Goal: Information Seeking & Learning: Compare options

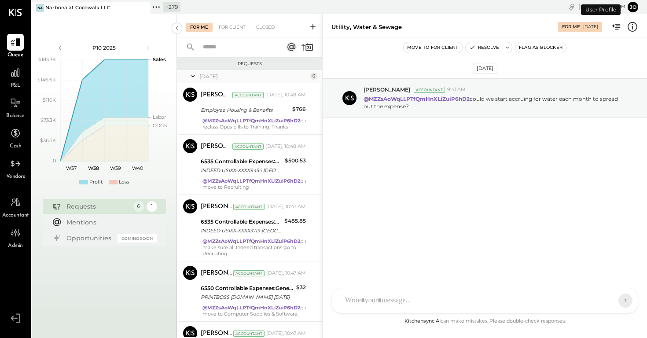
scroll to position [126, 0]
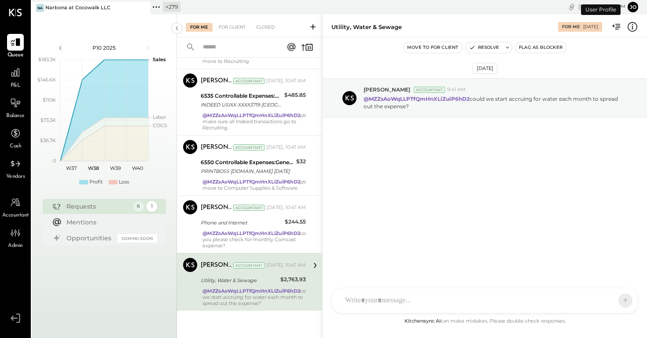
click at [142, 4] on icon at bounding box center [142, 8] width 11 height 11
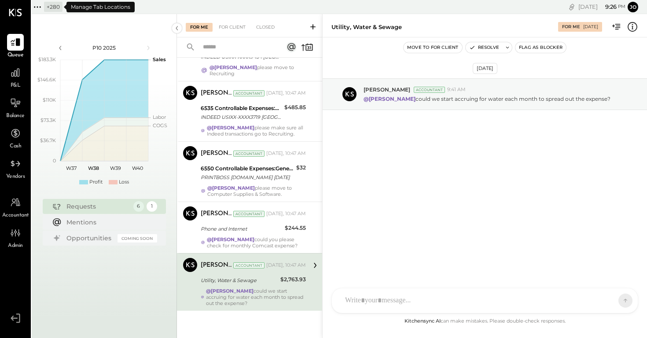
click at [41, 6] on icon at bounding box center [37, 6] width 11 height 11
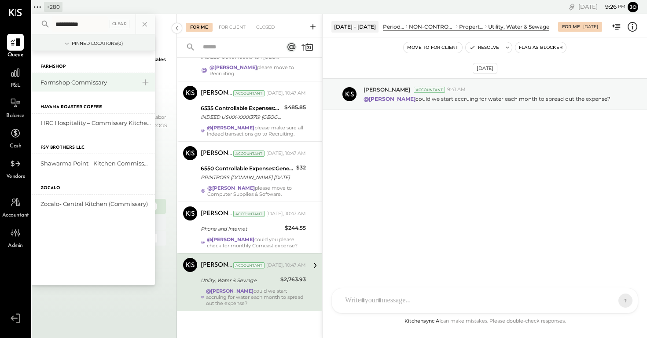
type input "**********"
click at [84, 80] on div "Farmshop Commissary" at bounding box center [87, 82] width 95 height 8
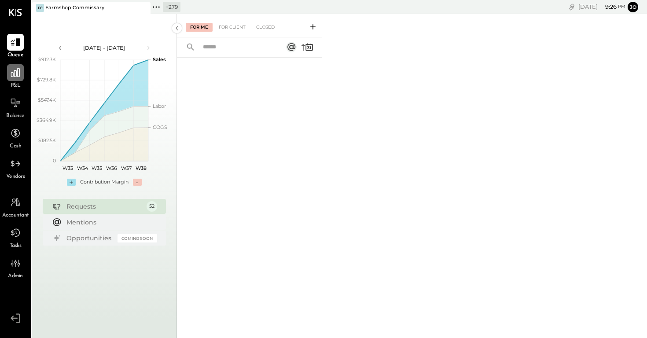
click at [17, 73] on icon at bounding box center [15, 72] width 11 height 11
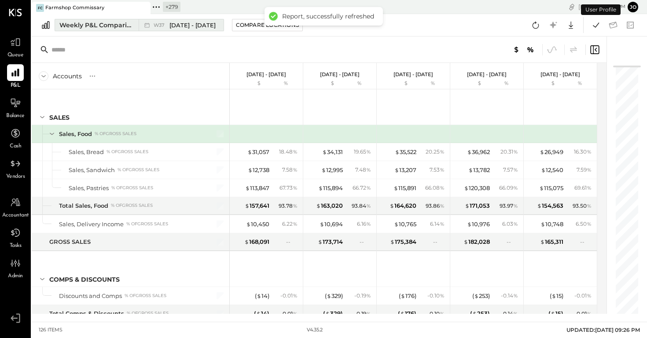
click at [151, 22] on icon at bounding box center [147, 25] width 9 height 9
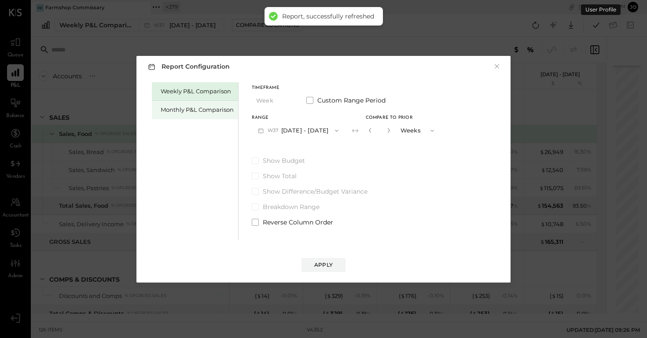
click at [219, 106] on div "Monthly P&L Comparison" at bounding box center [197, 110] width 73 height 8
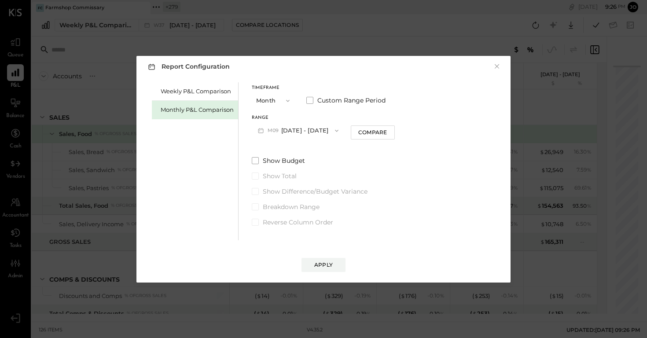
click at [294, 129] on button "M09 [DATE] - [DATE]" at bounding box center [298, 130] width 93 height 16
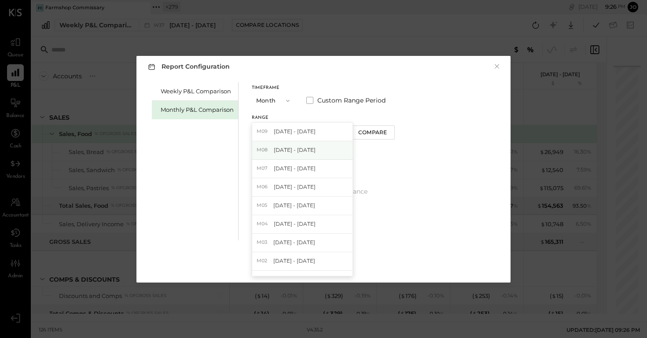
click at [307, 158] on div "M08 [DATE] - [DATE]" at bounding box center [302, 150] width 100 height 18
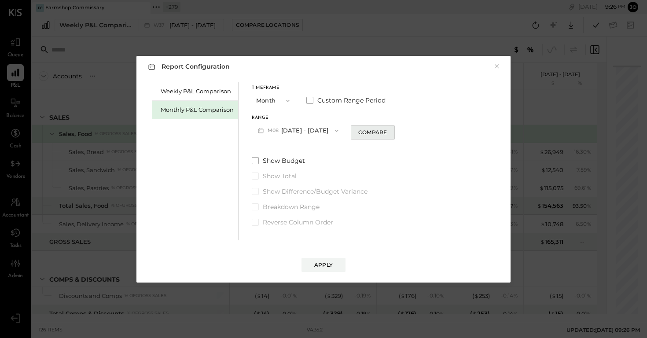
click at [361, 134] on div "Compare" at bounding box center [372, 131] width 29 height 7
click at [390, 130] on div "*" at bounding box center [389, 130] width 47 height 16
click at [386, 131] on icon "button" at bounding box center [388, 130] width 5 height 5
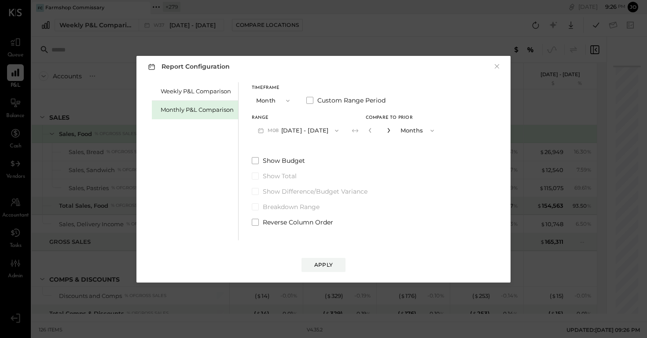
click at [386, 131] on icon "button" at bounding box center [388, 130] width 5 height 5
click at [386, 132] on icon "button" at bounding box center [388, 130] width 5 height 5
type input "*"
click at [329, 269] on button "Apply" at bounding box center [323, 265] width 44 height 14
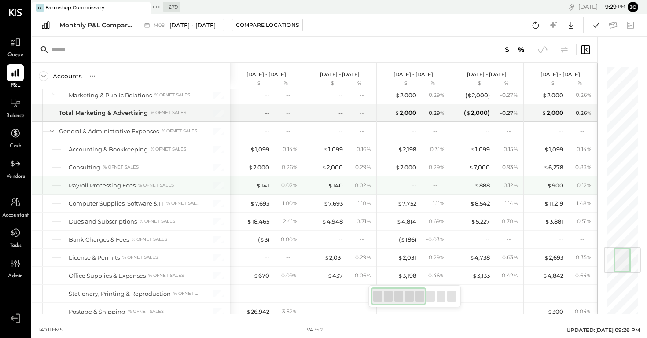
scroll to position [1534, 0]
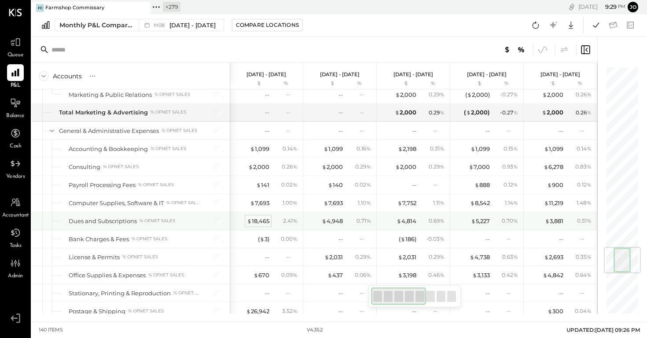
click at [262, 220] on div "$ 18,465" at bounding box center [258, 221] width 22 height 8
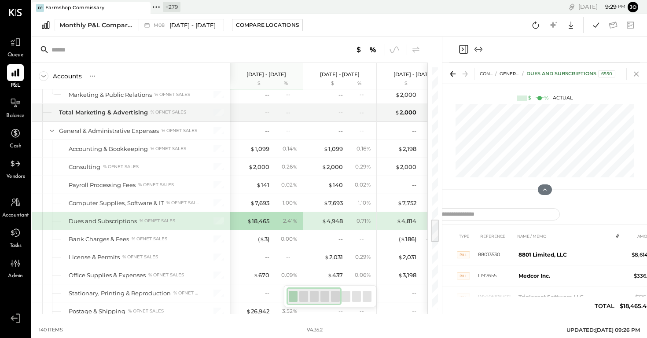
click at [633, 70] on icon at bounding box center [636, 74] width 12 height 12
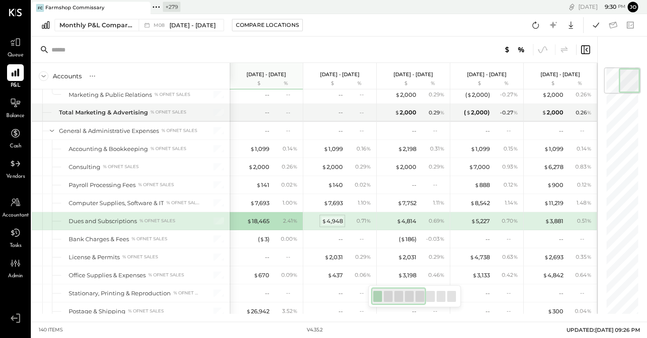
click at [335, 223] on div "$ 4,948" at bounding box center [332, 221] width 21 height 8
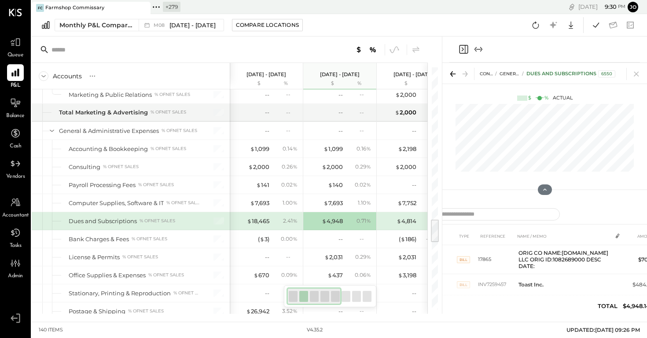
scroll to position [146, 0]
click at [636, 73] on icon at bounding box center [636, 74] width 12 height 12
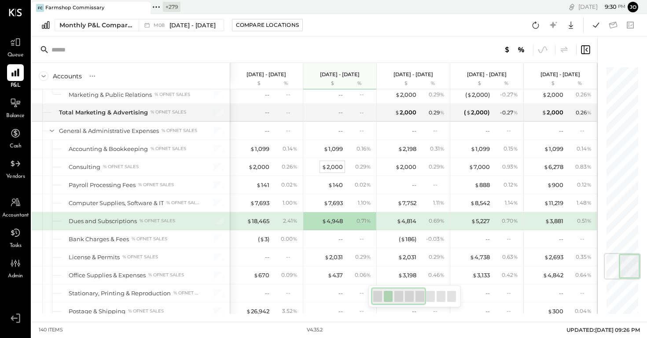
scroll to position [1589, 0]
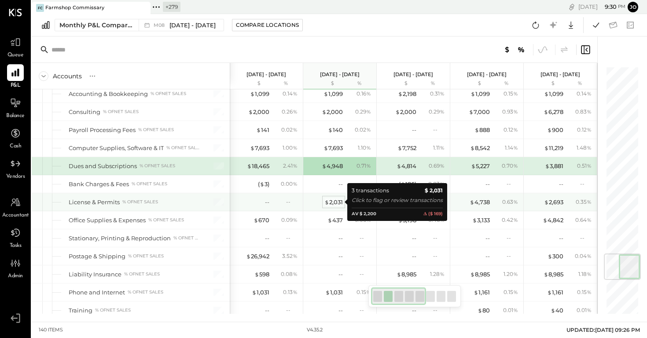
click at [338, 202] on div "$ 2,031" at bounding box center [333, 202] width 18 height 8
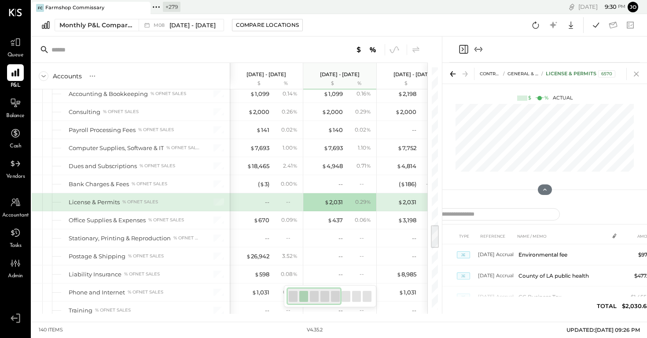
click at [637, 73] on icon at bounding box center [636, 74] width 12 height 12
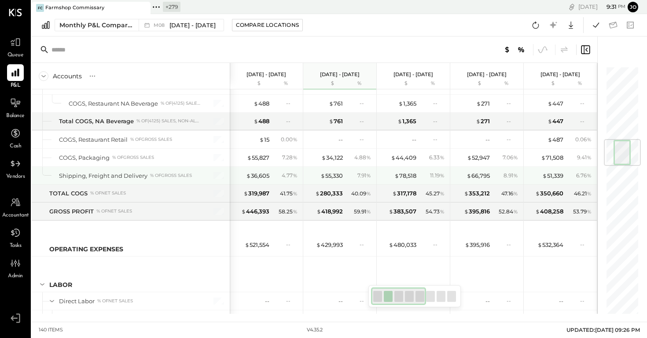
scroll to position [608, 0]
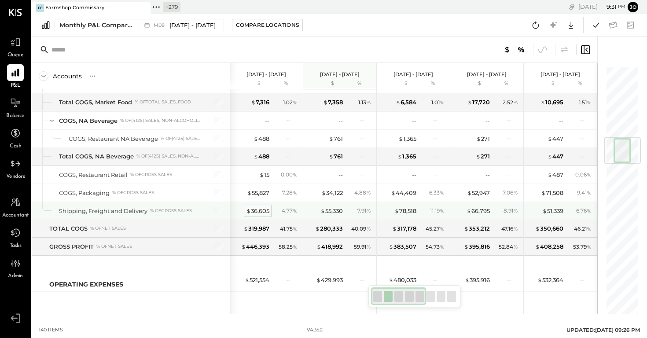
click at [263, 209] on div "$ 36,605" at bounding box center [257, 211] width 23 height 8
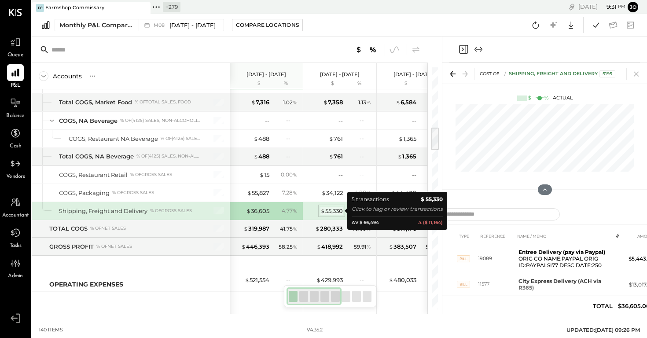
click at [327, 212] on div "$ 55,330" at bounding box center [331, 211] width 22 height 8
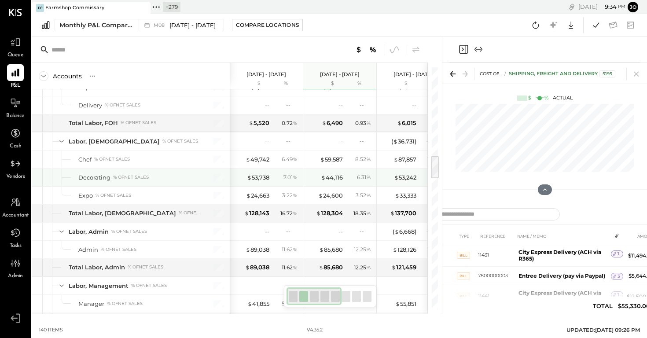
scroll to position [1372, 0]
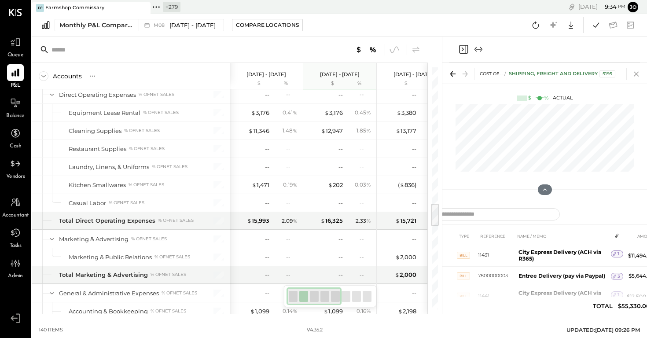
click at [638, 77] on icon at bounding box center [636, 74] width 12 height 12
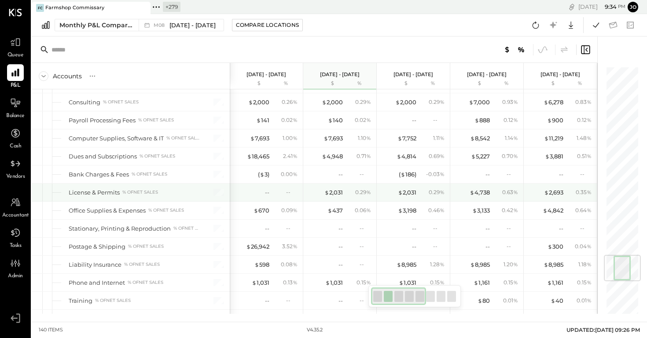
scroll to position [1601, 0]
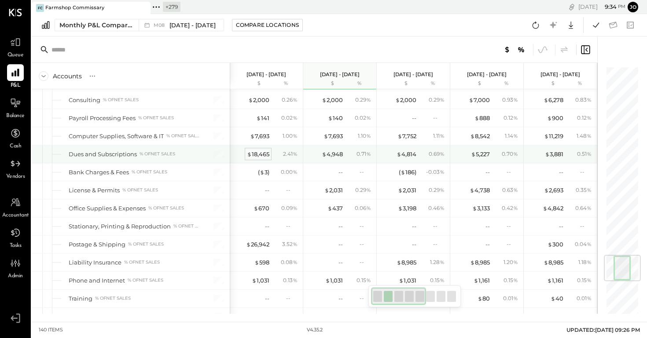
click at [265, 151] on div "$ 18,465" at bounding box center [258, 154] width 22 height 8
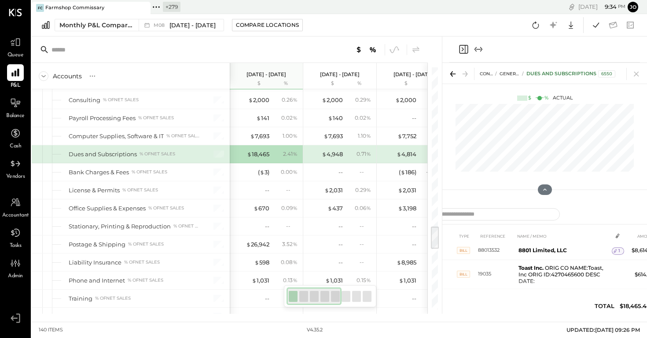
scroll to position [121, 0]
click at [632, 71] on icon at bounding box center [636, 74] width 12 height 12
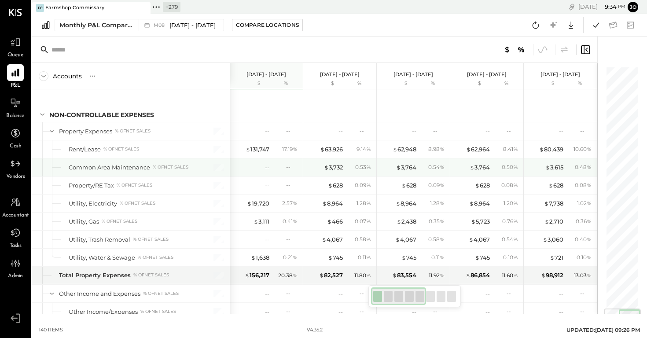
scroll to position [2058, 0]
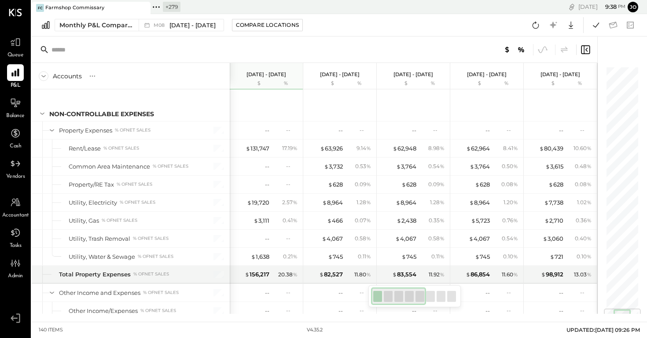
click at [151, 5] on icon at bounding box center [156, 6] width 11 height 11
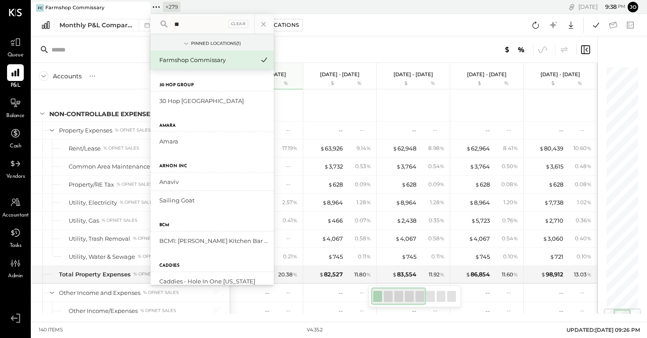
type input "*"
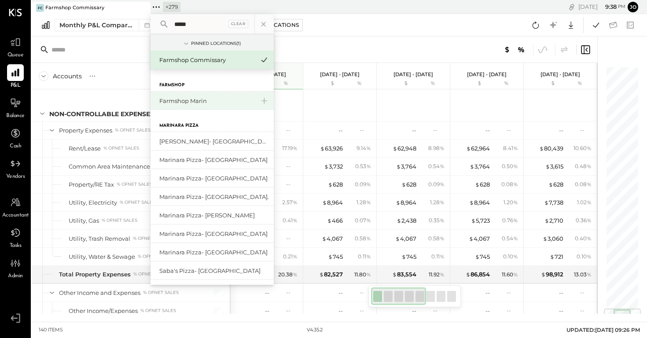
type input "*****"
click at [191, 101] on div "Farmshop Marin" at bounding box center [206, 101] width 95 height 8
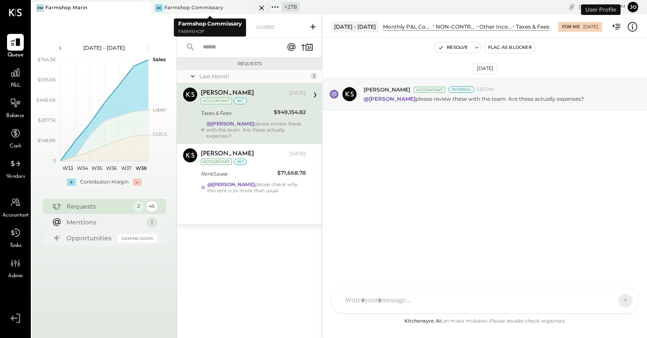
click at [264, 8] on icon at bounding box center [261, 8] width 11 height 11
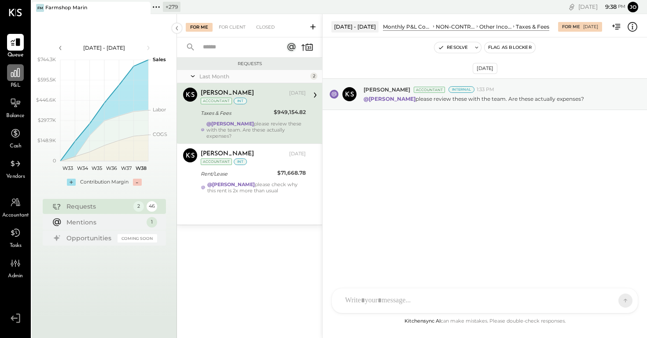
click at [21, 75] on div at bounding box center [15, 72] width 17 height 17
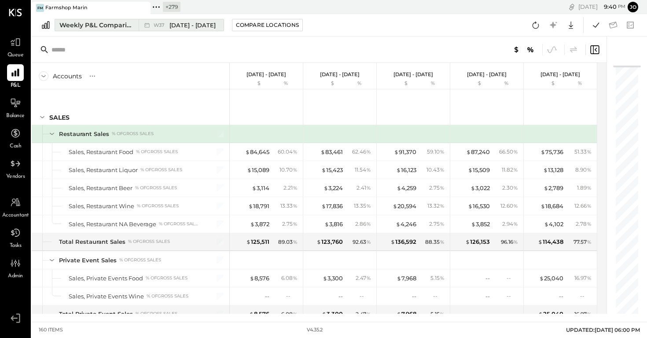
click at [194, 29] on div "W37 [DATE] - [DATE]" at bounding box center [179, 24] width 81 height 11
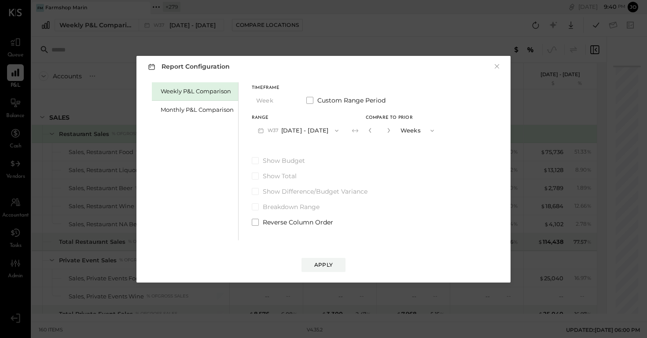
click at [206, 120] on div "Weekly P&L Comparison Monthly P&L Comparison" at bounding box center [195, 161] width 87 height 158
click at [207, 114] on div "Monthly P&L Comparison" at bounding box center [195, 110] width 86 height 18
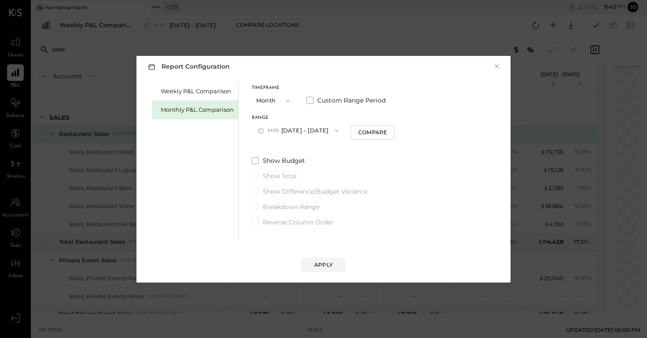
click at [315, 136] on button "M09 [DATE] - [DATE]" at bounding box center [298, 130] width 93 height 16
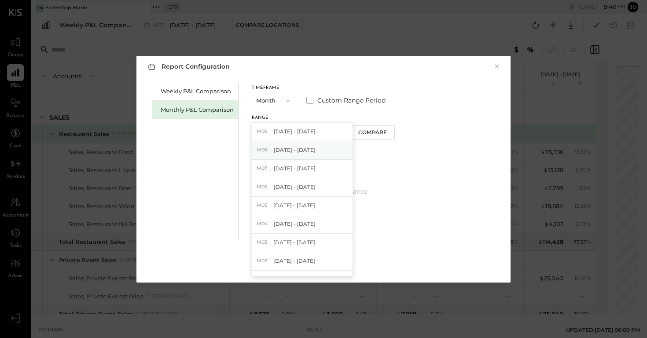
click at [316, 151] on div "M08 [DATE] - [DATE]" at bounding box center [302, 150] width 100 height 18
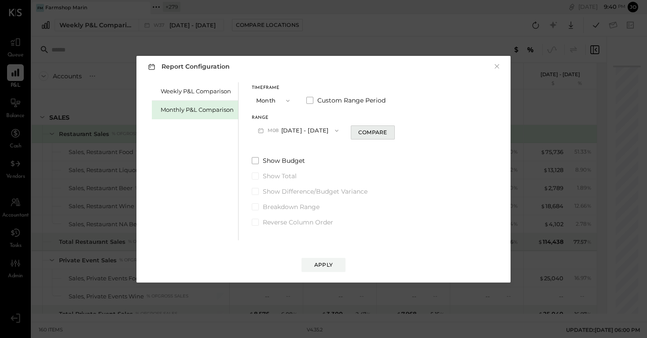
click at [376, 132] on div "Compare" at bounding box center [372, 131] width 29 height 7
click at [386, 129] on icon "button" at bounding box center [388, 130] width 5 height 5
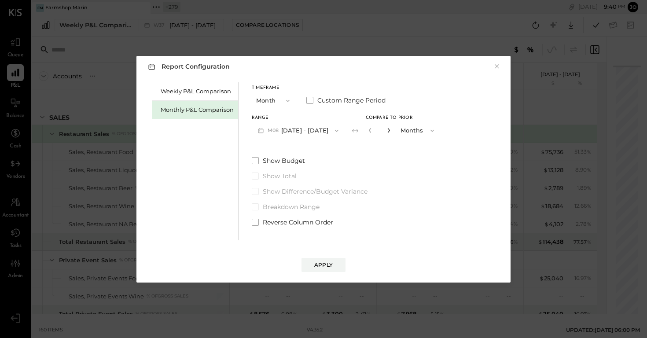
click at [386, 129] on icon "button" at bounding box center [388, 130] width 5 height 5
type input "*"
click at [323, 275] on div "Report Configuration × Weekly P&L Comparison Monthly P&L Comparison Timeframe M…" at bounding box center [323, 169] width 374 height 227
click at [329, 265] on div "Apply" at bounding box center [323, 264] width 18 height 7
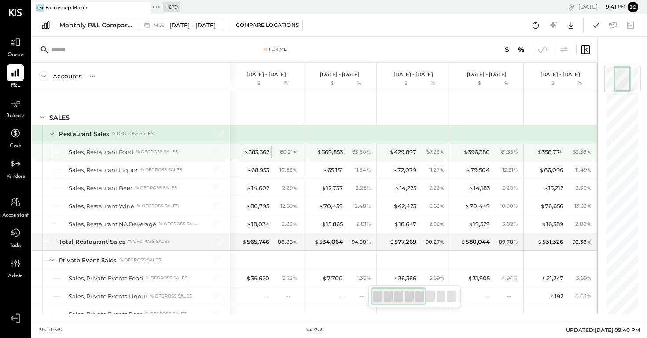
click at [264, 155] on div "$ 383,362" at bounding box center [257, 152] width 26 height 8
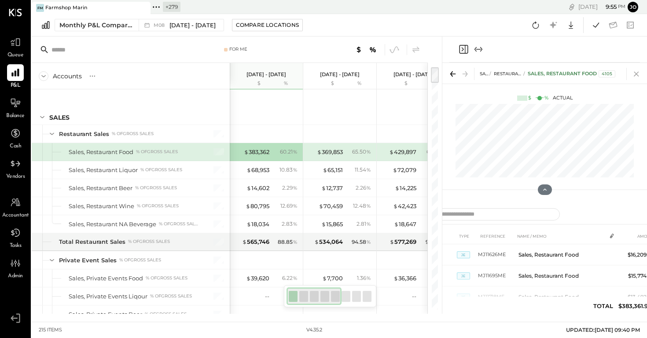
click at [640, 73] on icon at bounding box center [636, 74] width 12 height 12
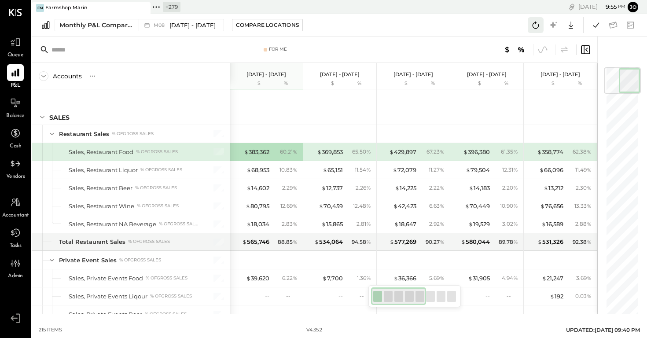
click at [534, 26] on icon at bounding box center [535, 24] width 11 height 11
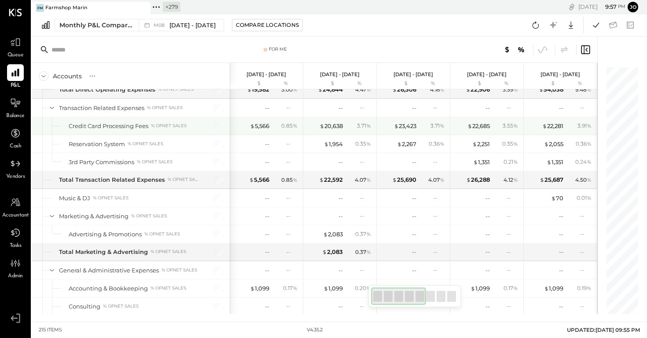
scroll to position [2412, 0]
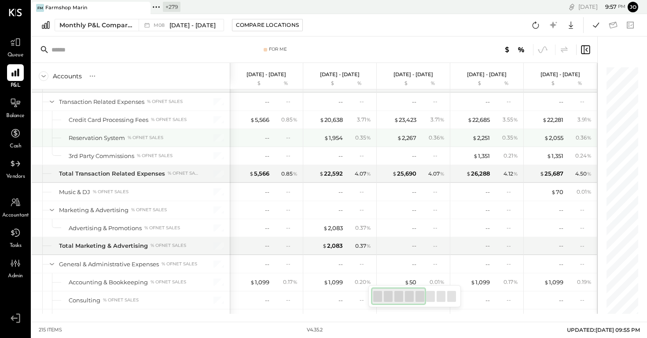
click at [334, 142] on div "$ 1,954 0.35 %" at bounding box center [341, 138] width 66 height 18
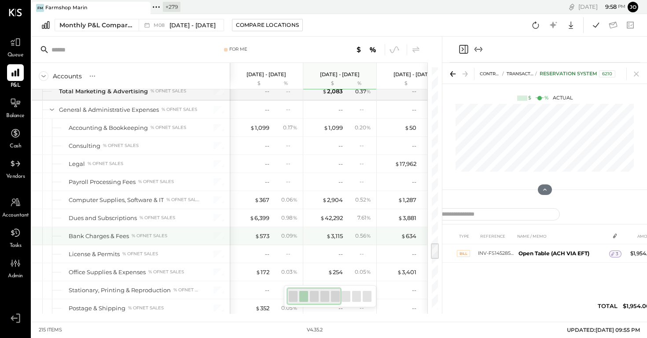
scroll to position [2603, 0]
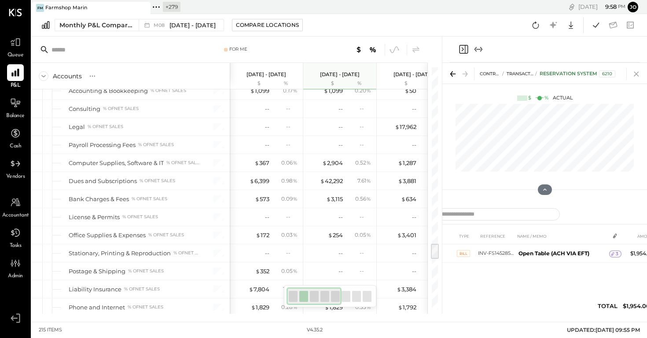
click at [638, 72] on icon at bounding box center [636, 74] width 5 height 5
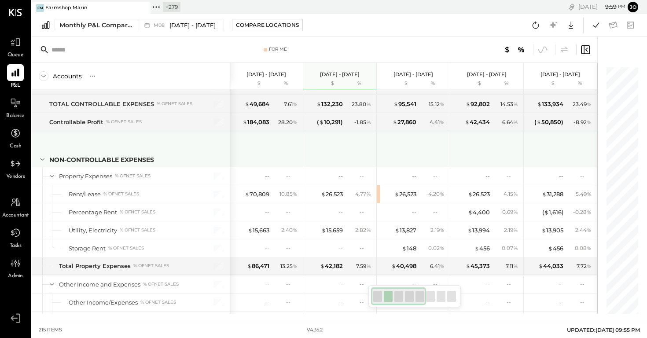
scroll to position [3094, 0]
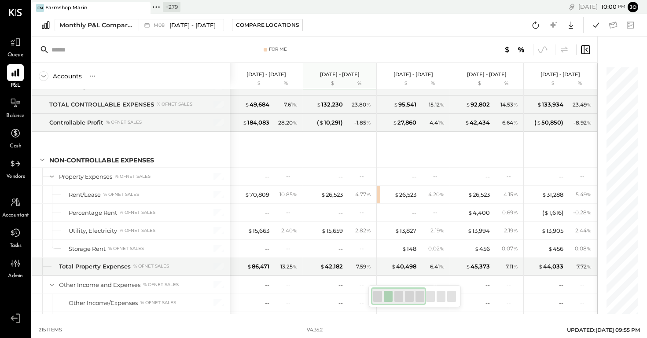
click at [160, 4] on icon at bounding box center [156, 6] width 11 height 11
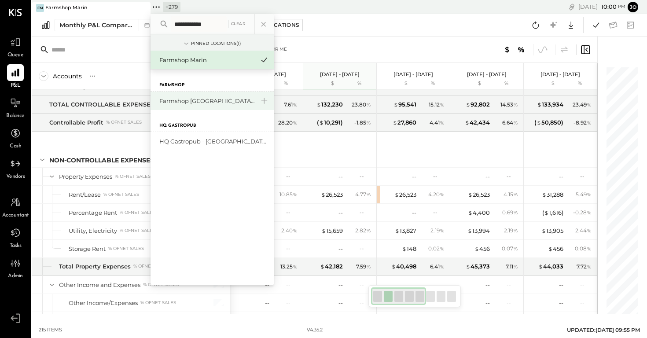
type input "**********"
click at [179, 94] on div "Farmshop [GEOGRAPHIC_DATA][PERSON_NAME]" at bounding box center [212, 101] width 123 height 18
click at [182, 102] on div "Farmshop [GEOGRAPHIC_DATA][PERSON_NAME]" at bounding box center [206, 101] width 95 height 8
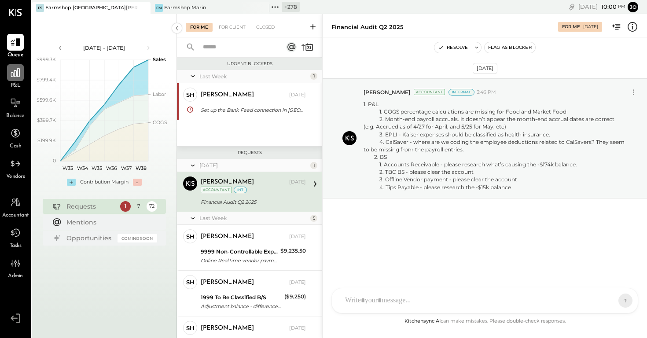
click at [12, 70] on icon at bounding box center [15, 72] width 11 height 11
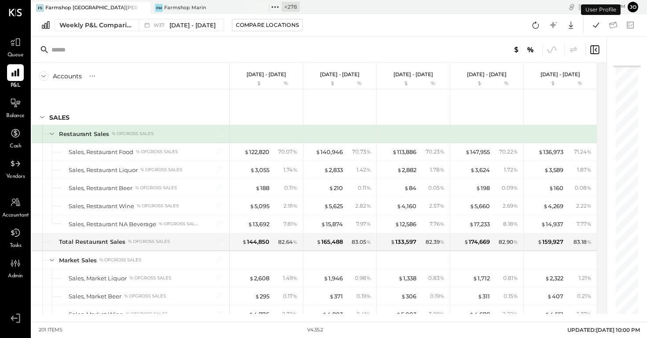
click at [158, 33] on div "Weekly P&L Comparison W37 Sep 8 - 14, 2025 Compare Locations Google Sheets Excel" at bounding box center [339, 25] width 615 height 22
click at [158, 29] on div "W37 [DATE] - [DATE]" at bounding box center [179, 24] width 81 height 11
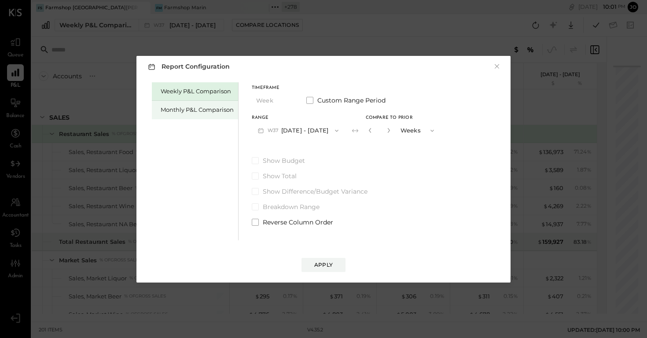
click at [216, 111] on div "Monthly P&L Comparison" at bounding box center [197, 110] width 73 height 8
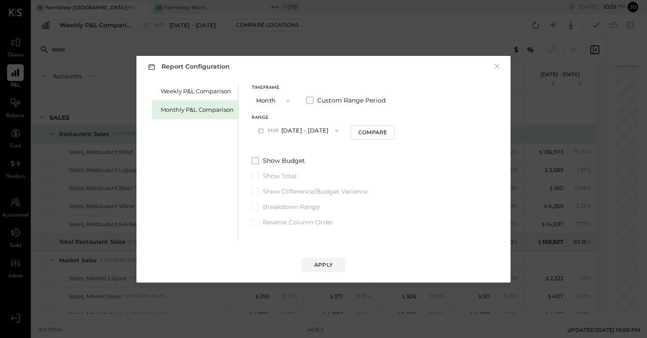
click at [318, 135] on button "M09 [DATE] - [DATE]" at bounding box center [298, 130] width 93 height 16
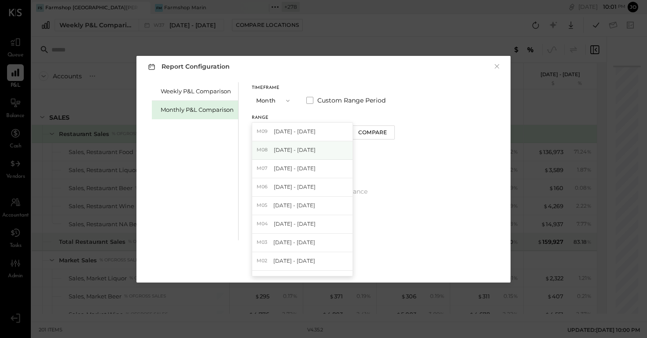
click at [319, 151] on div "M08 [DATE] - [DATE]" at bounding box center [302, 150] width 100 height 18
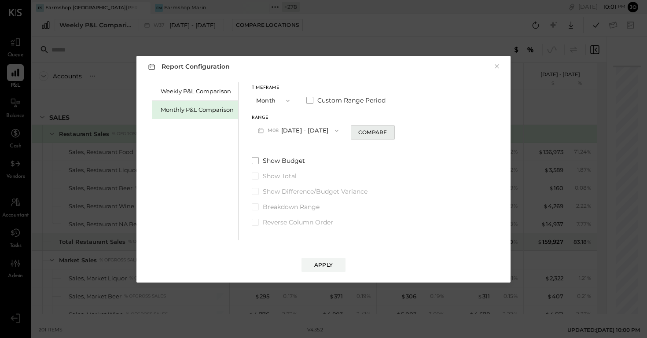
click at [365, 133] on div "Compare" at bounding box center [372, 131] width 29 height 7
click at [385, 134] on button "button" at bounding box center [388, 130] width 7 height 10
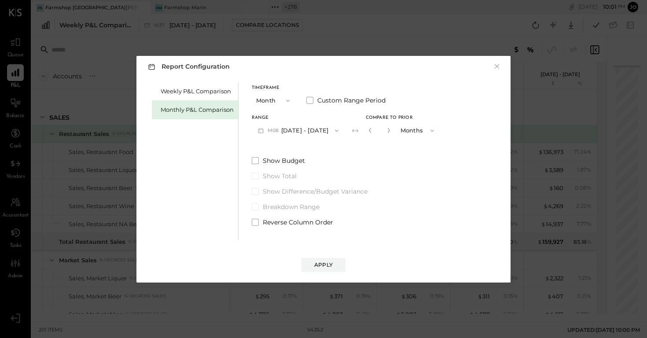
click at [385, 134] on button "button" at bounding box center [388, 130] width 7 height 10
type input "*"
click at [335, 265] on button "Apply" at bounding box center [323, 265] width 44 height 14
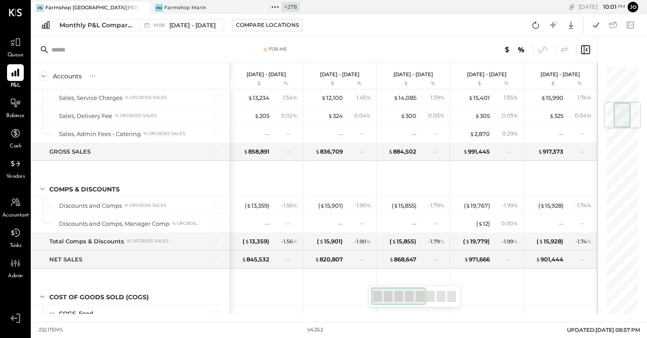
scroll to position [18, 0]
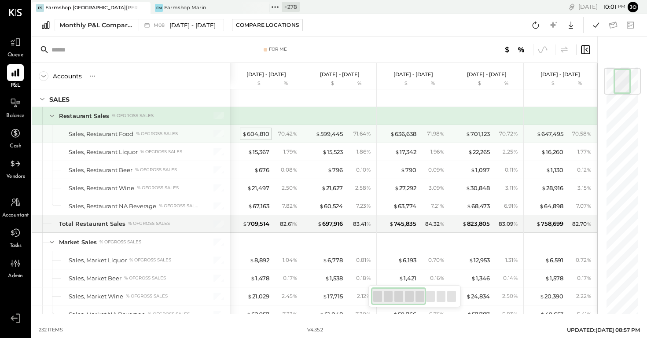
click at [263, 136] on div "$ 604,810" at bounding box center [255, 134] width 27 height 8
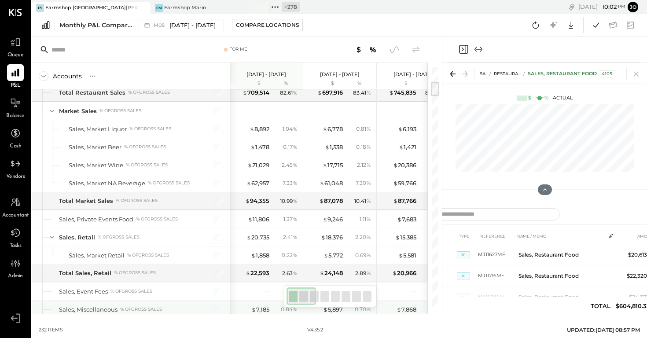
scroll to position [254, 0]
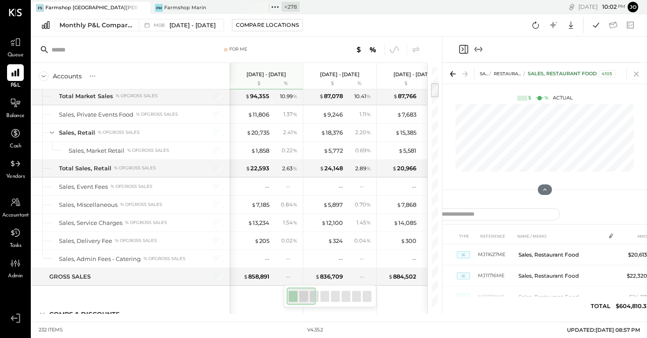
click at [638, 72] on icon at bounding box center [636, 74] width 5 height 5
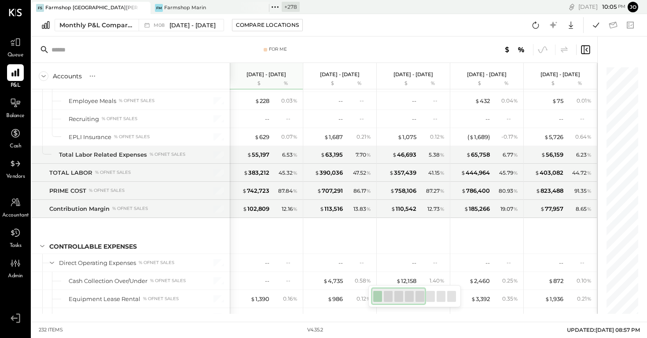
scroll to position [2391, 0]
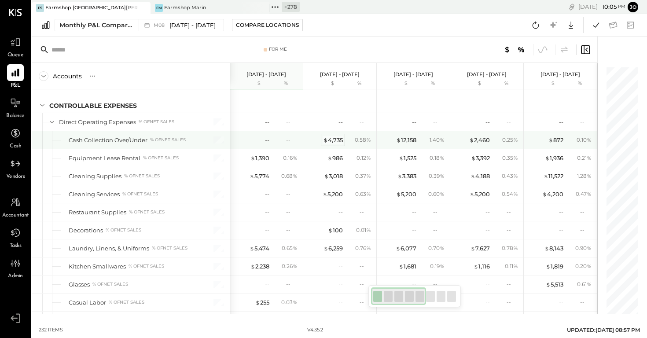
click at [327, 138] on span "$" at bounding box center [325, 139] width 5 height 7
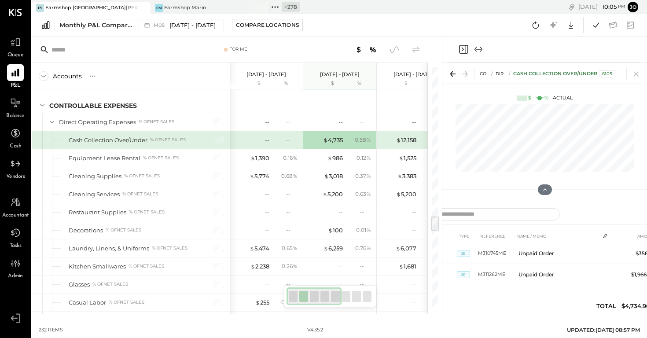
scroll to position [108, 0]
click at [635, 67] on div "CONTROLLABLE EXPENSES Direct Operating Expenses Cash Collection Over/Under 6105" at bounding box center [544, 73] width 205 height 21
click at [636, 70] on icon at bounding box center [636, 74] width 12 height 12
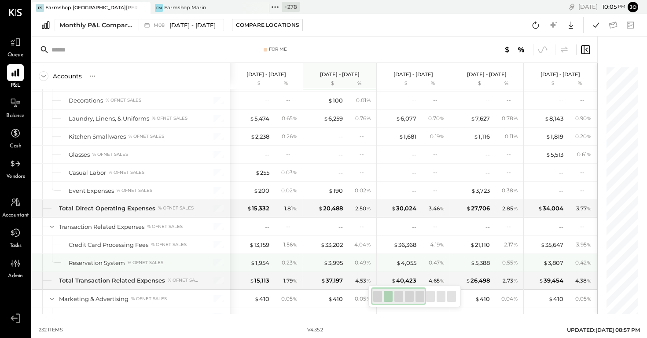
scroll to position [2614, 0]
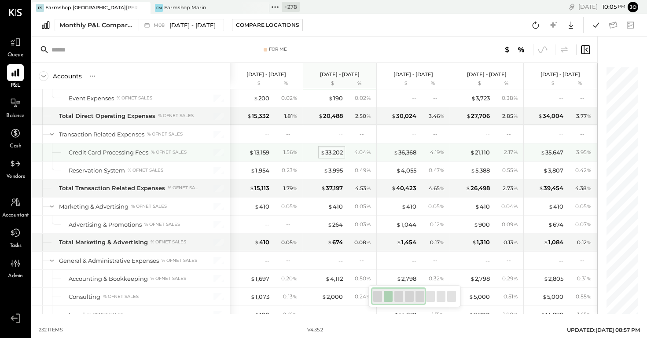
click at [331, 154] on div "$ 33,202" at bounding box center [331, 152] width 22 height 8
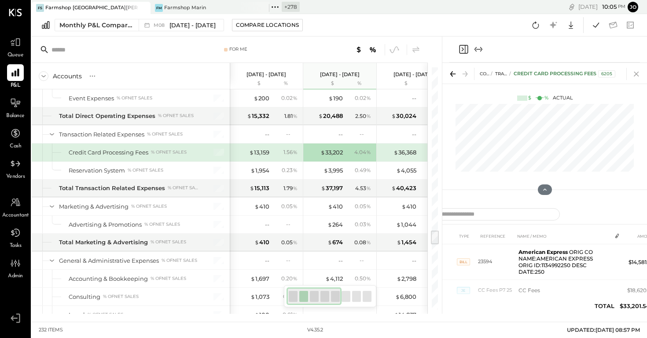
click at [638, 69] on icon at bounding box center [636, 74] width 12 height 12
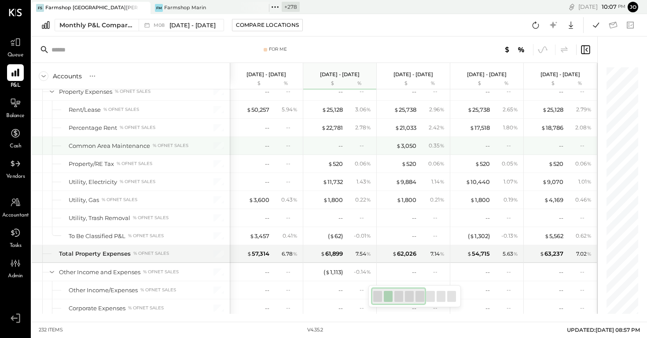
scroll to position [3431, 0]
